Goal: Task Accomplishment & Management: Use online tool/utility

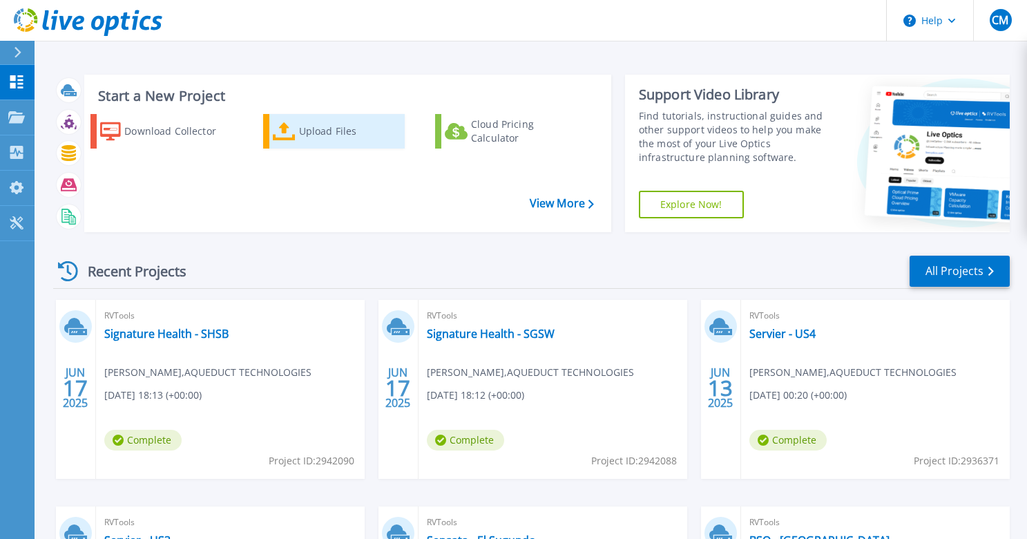
click at [314, 130] on div "Upload Files" at bounding box center [350, 131] width 102 height 28
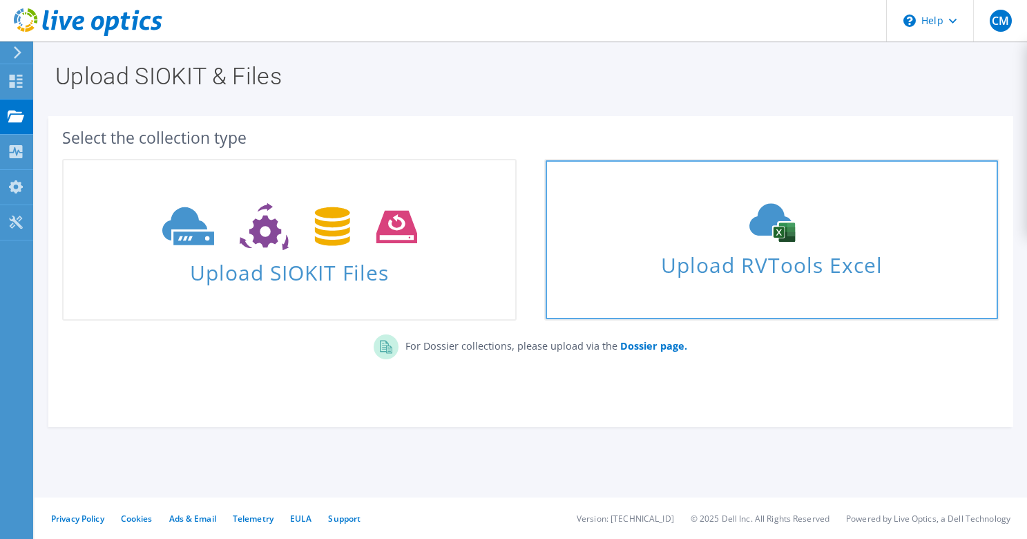
click at [675, 263] on span "Upload RVTools Excel" at bounding box center [772, 262] width 452 height 30
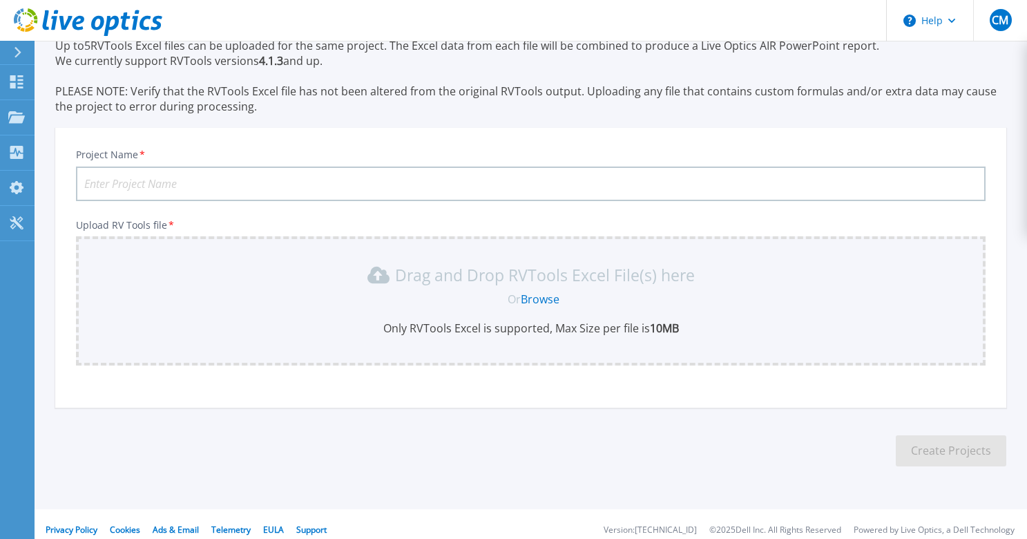
scroll to position [72, 0]
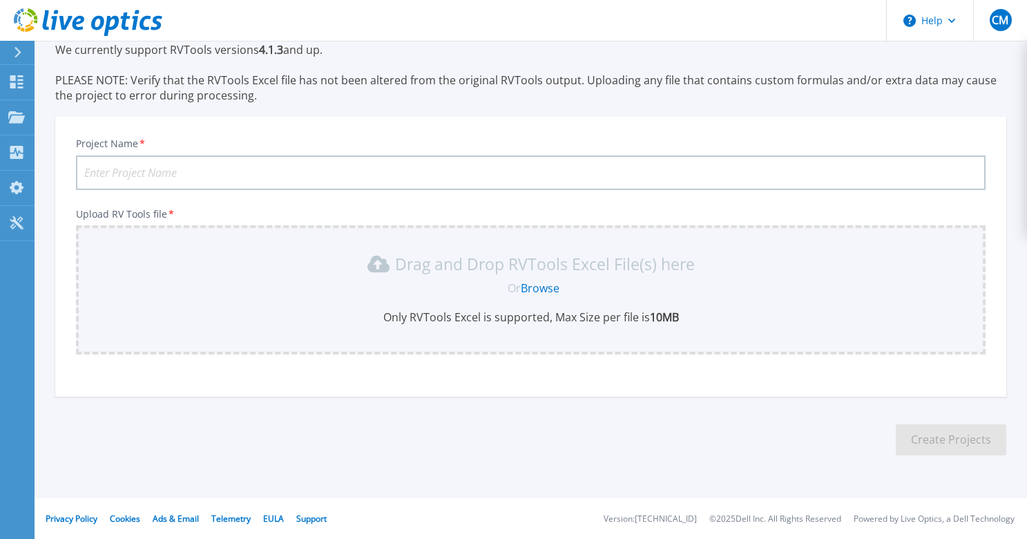
click at [306, 175] on input "Project Name *" at bounding box center [531, 172] width 910 height 35
type input "Suffolk University - Aug 2025"
click at [512, 285] on span "Or" at bounding box center [514, 288] width 13 height 15
click at [533, 285] on link "Browse" at bounding box center [540, 288] width 39 height 15
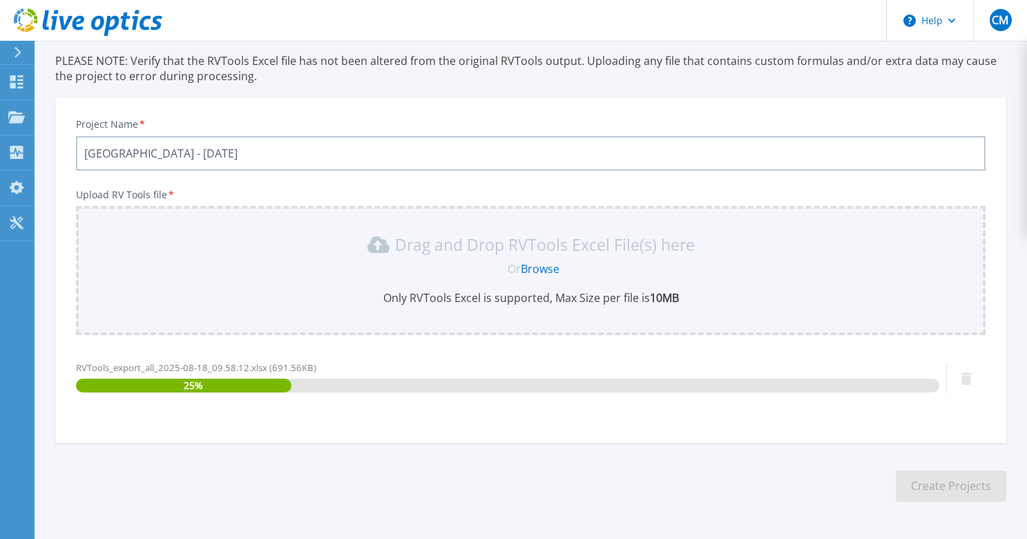
scroll to position [137, 0]
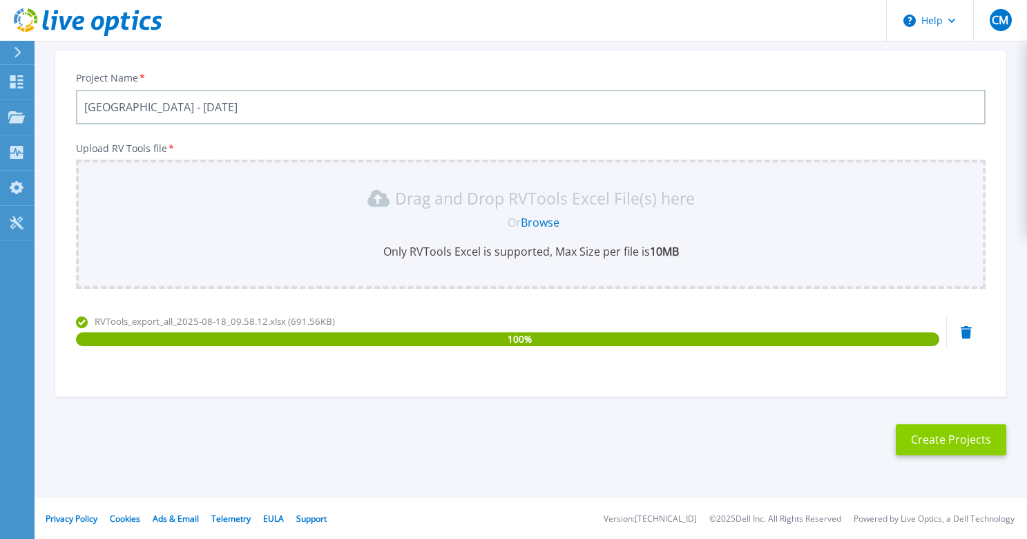
click at [935, 434] on button "Create Projects" at bounding box center [951, 439] width 111 height 31
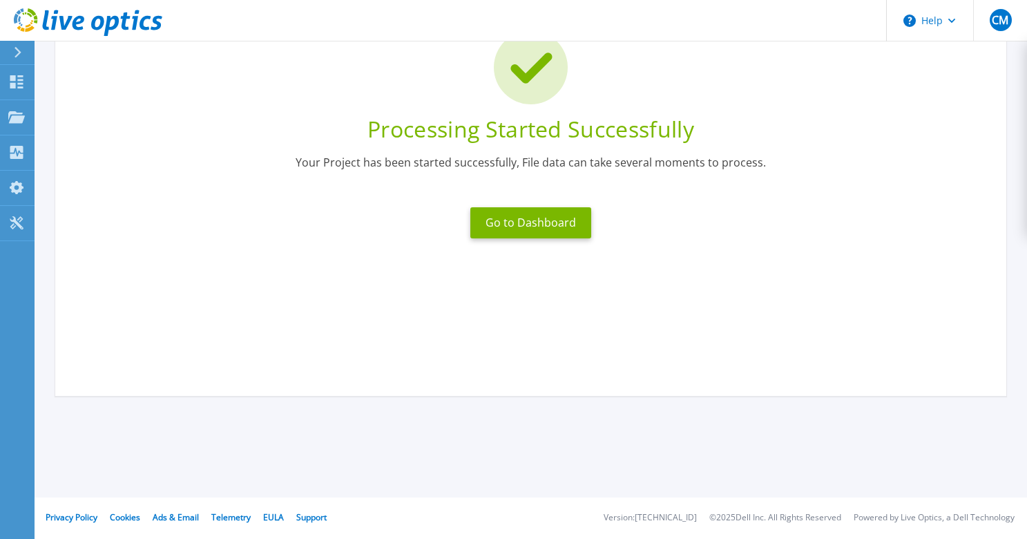
scroll to position [117, 0]
click at [535, 229] on button "Go to Dashboard" at bounding box center [531, 222] width 121 height 31
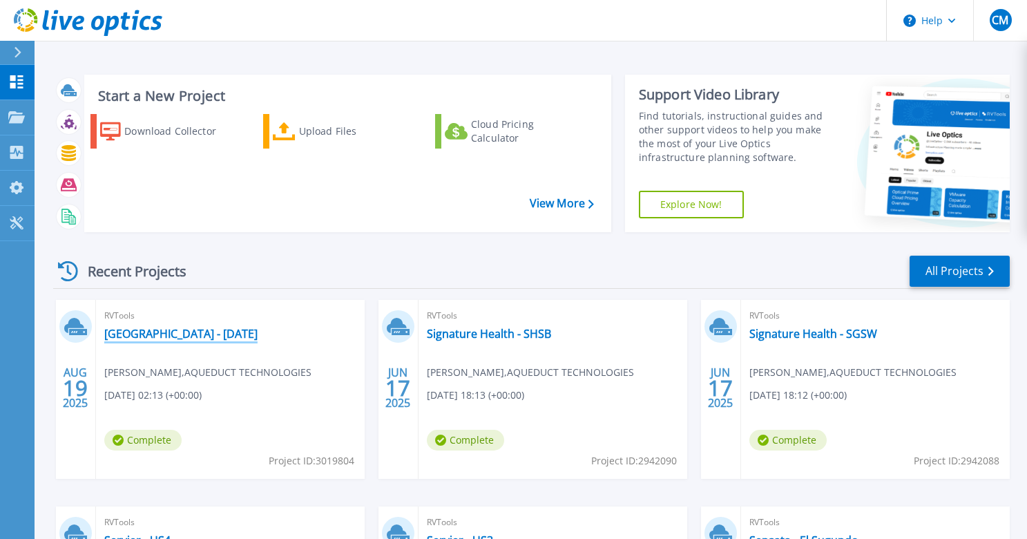
click at [175, 330] on link "Suffolk University - Aug 2025" at bounding box center [180, 334] width 153 height 14
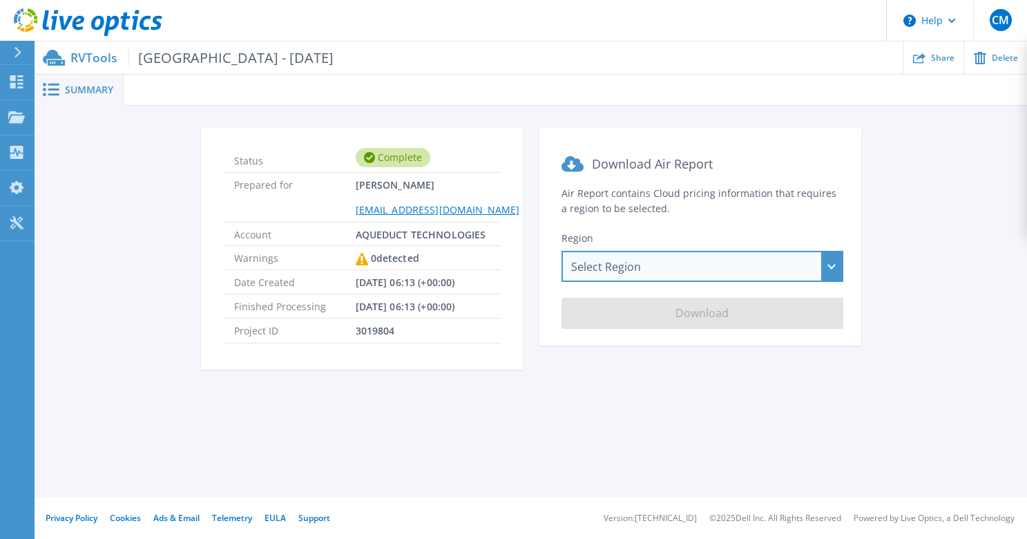
click at [622, 267] on div "Select Region Asia Pacific (Hong Kong) Asia Pacific (Mumbai) Asia Pacific (Seou…" at bounding box center [703, 266] width 282 height 31
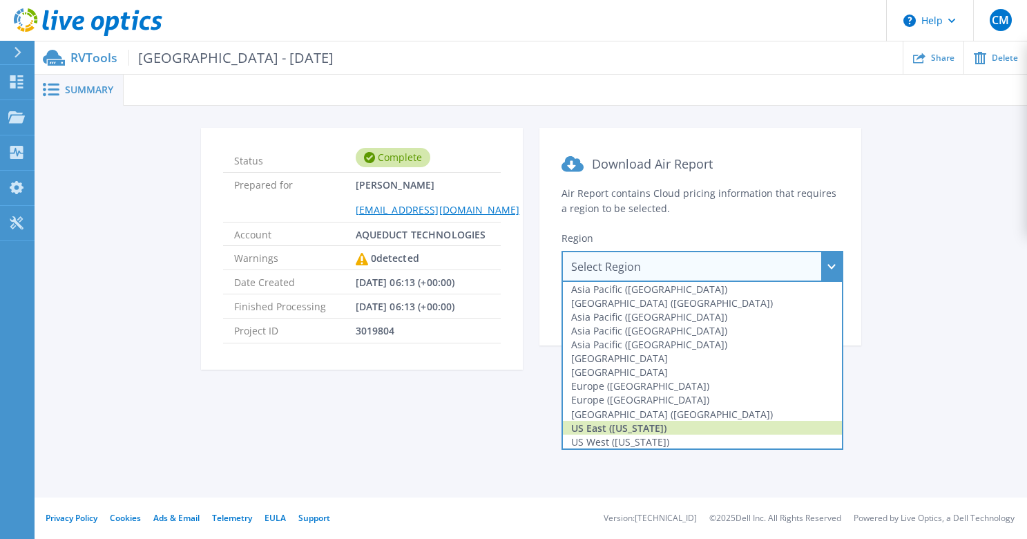
click at [622, 433] on div "US East (Virginia)" at bounding box center [702, 428] width 279 height 14
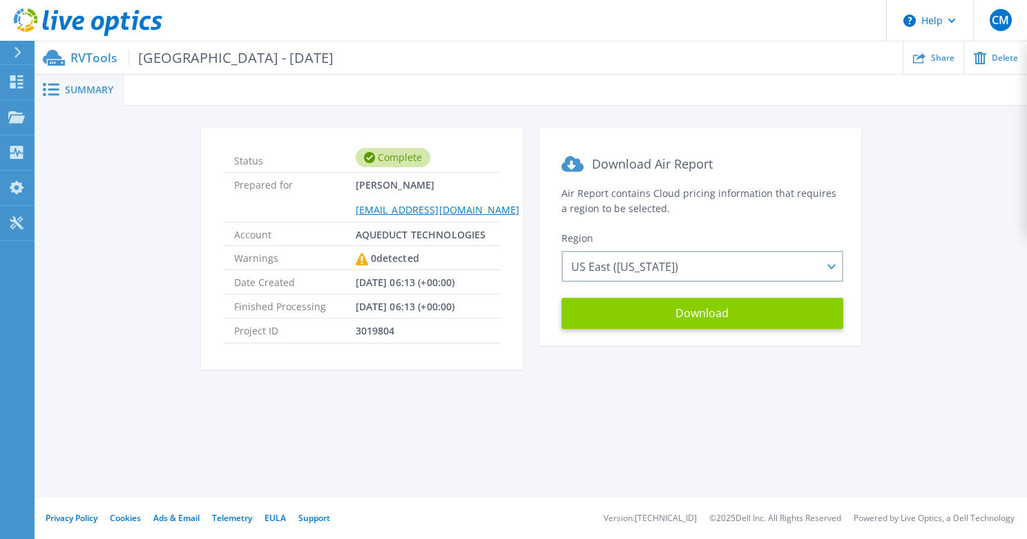
click at [655, 321] on button "Download" at bounding box center [703, 313] width 282 height 31
